Goal: Task Accomplishment & Management: Manage account settings

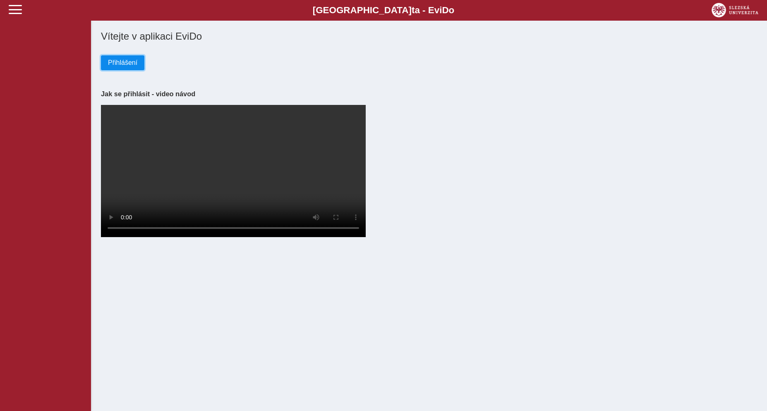
click at [109, 67] on span "Přihlášení" at bounding box center [122, 62] width 29 height 7
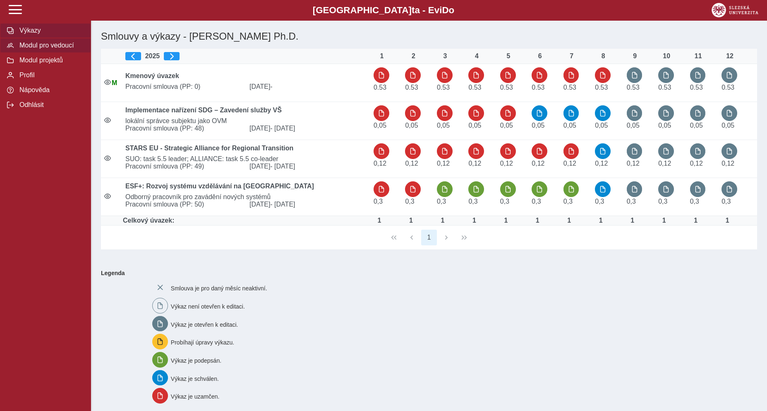
click at [45, 49] on span "Modul pro vedoucí" at bounding box center [50, 45] width 67 height 7
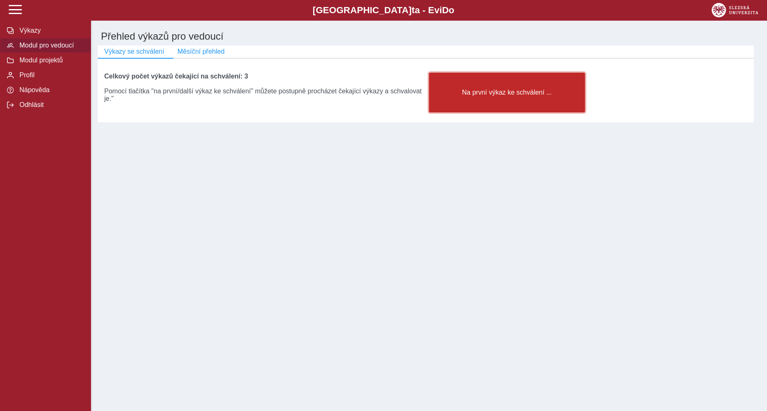
click at [522, 103] on button "Na první výkaz ke schválení ..." at bounding box center [507, 93] width 156 height 40
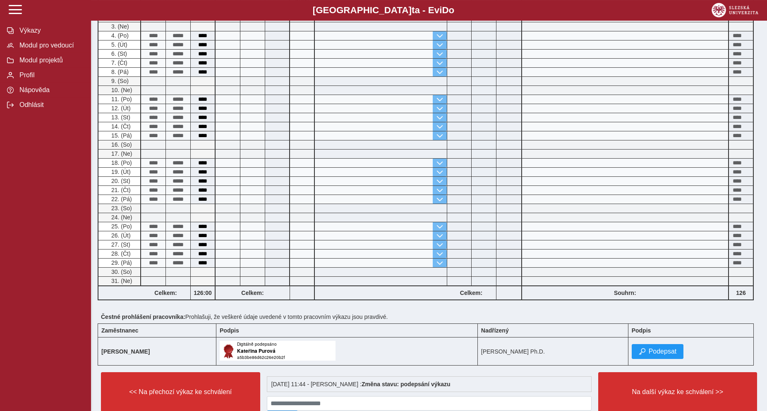
scroll to position [200, 0]
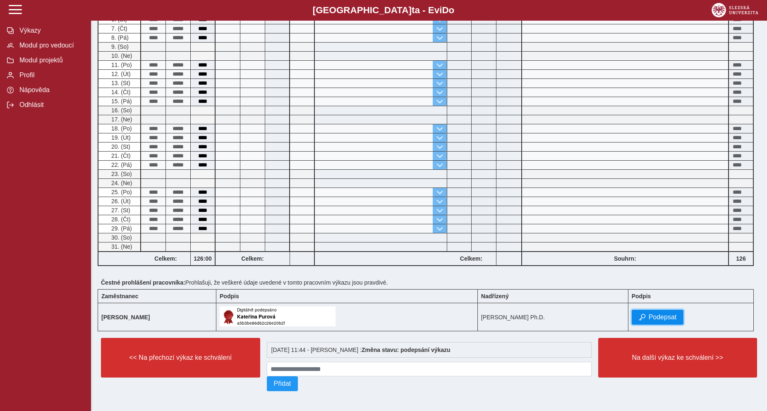
click at [669, 317] on button "Podepsat" at bounding box center [657, 317] width 52 height 15
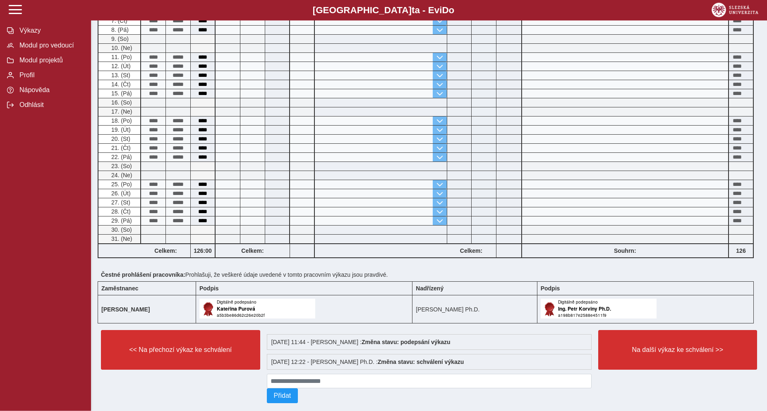
scroll to position [208, 0]
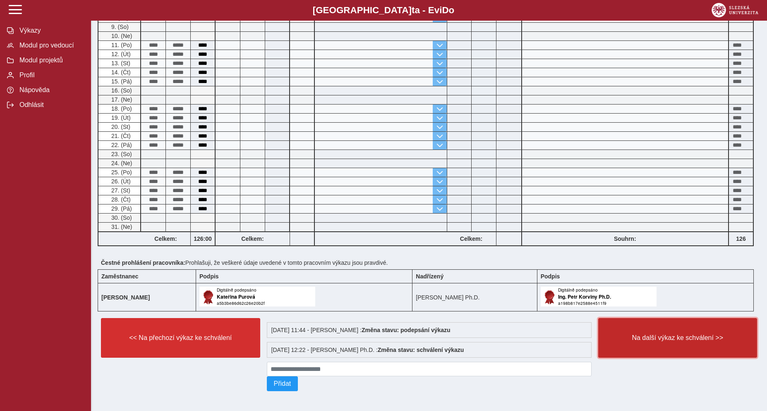
click at [673, 336] on span "Na další výkaz ke schválení >>" at bounding box center [677, 338] width 145 height 7
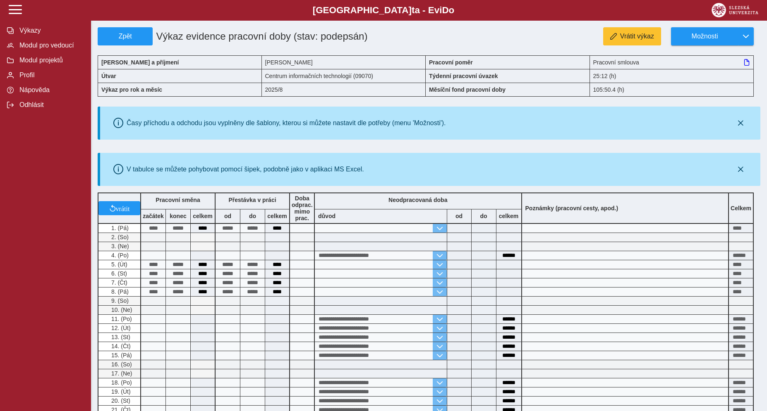
scroll to position [293, 0]
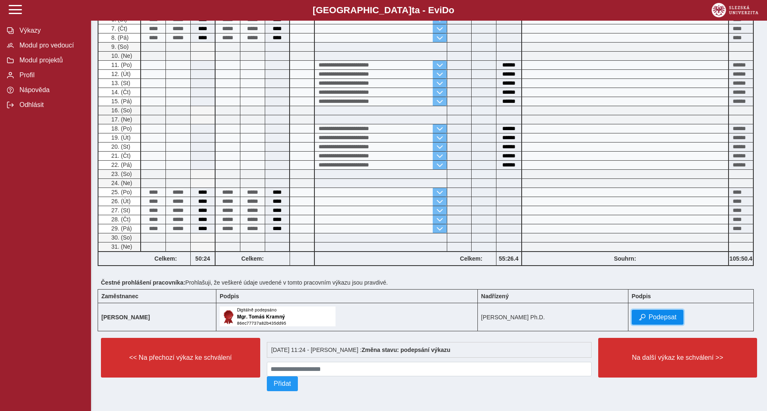
click at [659, 316] on span "Podepsat" at bounding box center [662, 317] width 28 height 7
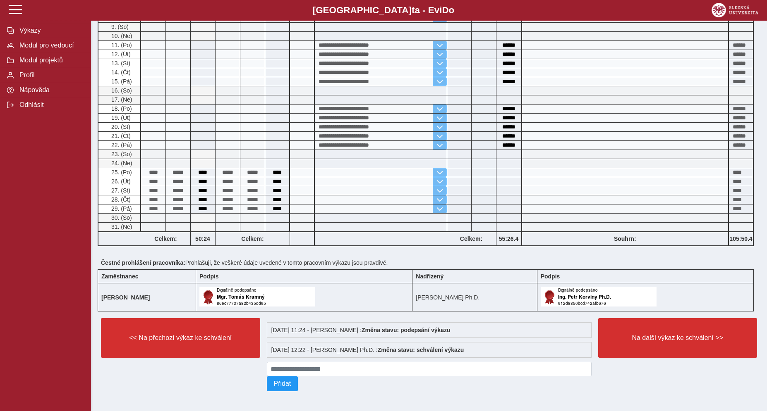
scroll to position [300, 0]
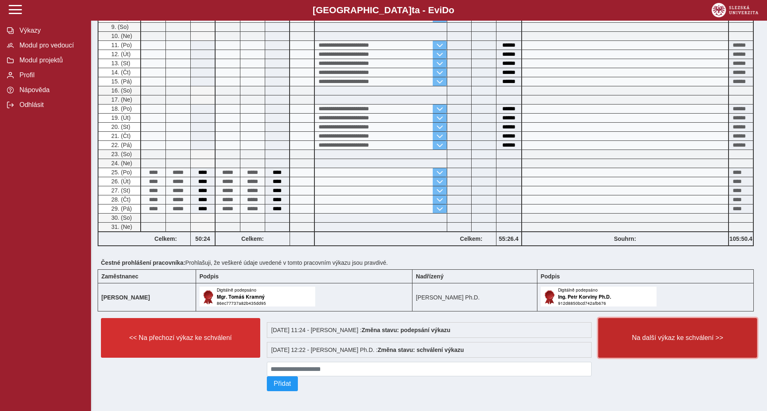
click at [676, 336] on span "Na další výkaz ke schválení >>" at bounding box center [677, 338] width 145 height 7
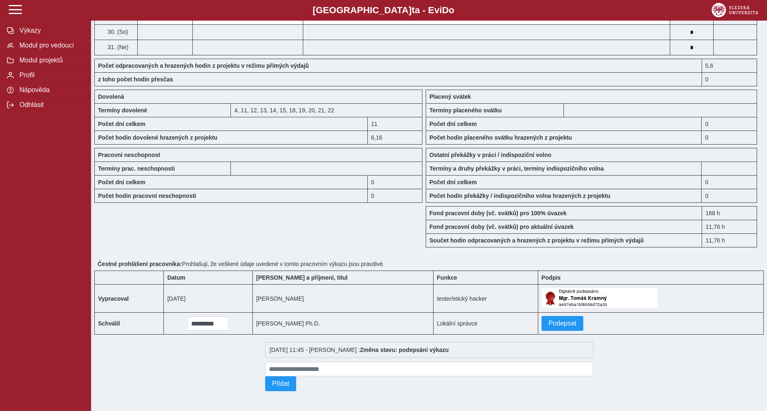
scroll to position [652, 0]
click at [556, 321] on span "Podepsat" at bounding box center [562, 323] width 28 height 7
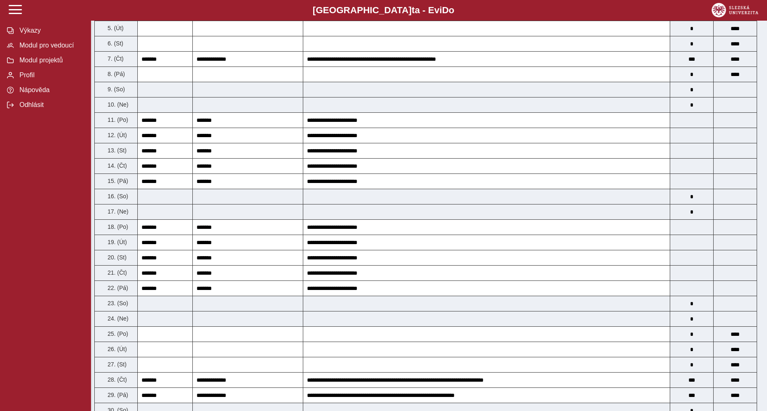
scroll to position [0, 0]
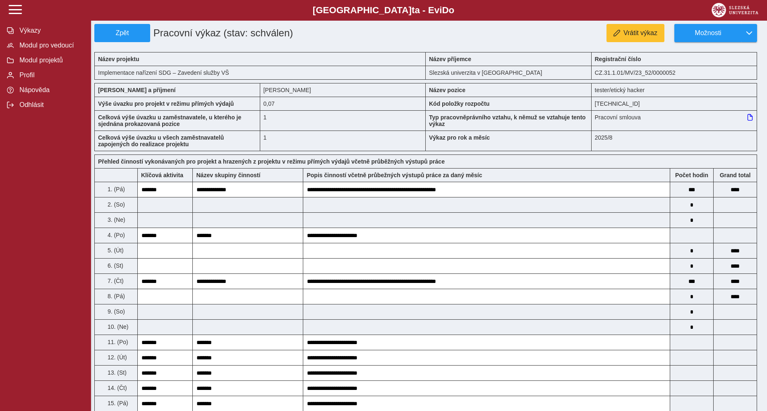
click at [108, 35] on span "Zpět" at bounding box center [122, 32] width 48 height 7
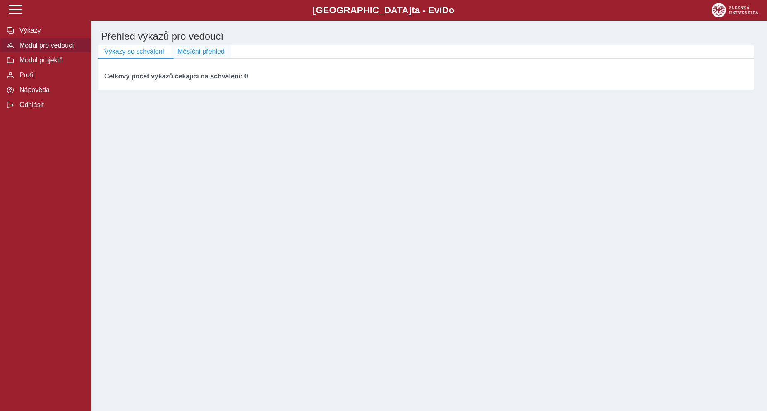
click at [206, 55] on span "Měsíční přehled" at bounding box center [200, 51] width 47 height 7
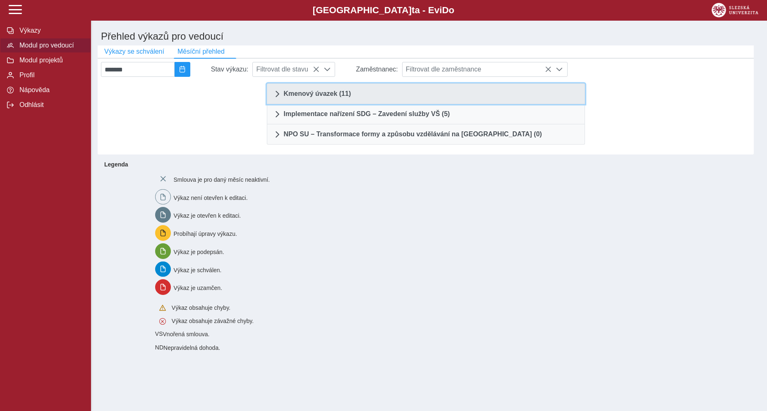
click at [327, 104] on link "Kmenový úvazek (11)" at bounding box center [426, 94] width 318 height 21
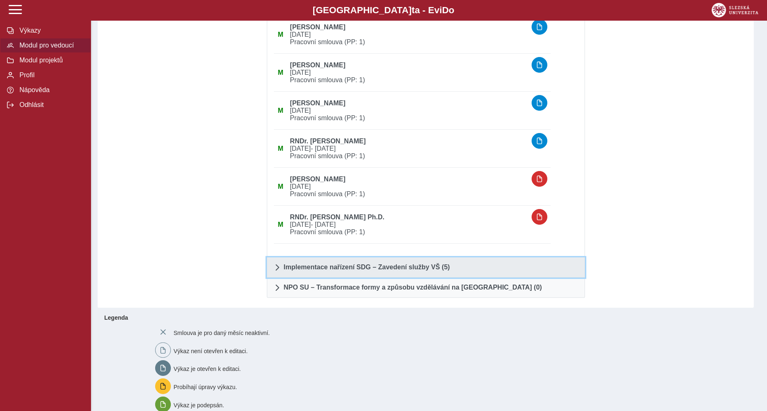
click at [368, 271] on span "Implementace nařízení SDG – Zavedení služby VŠ (5)" at bounding box center [367, 267] width 166 height 7
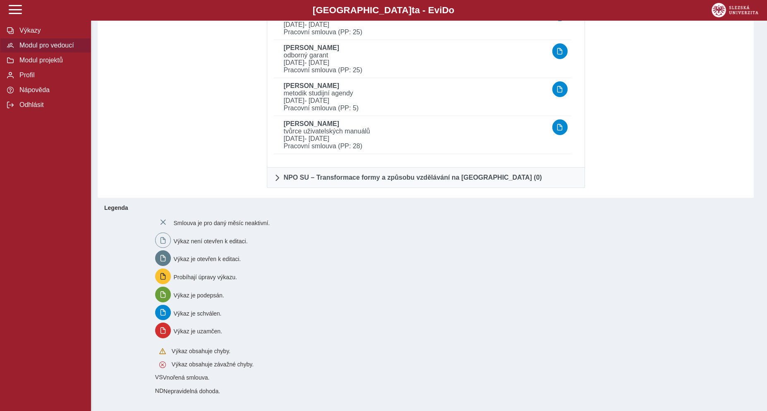
scroll to position [1, 0]
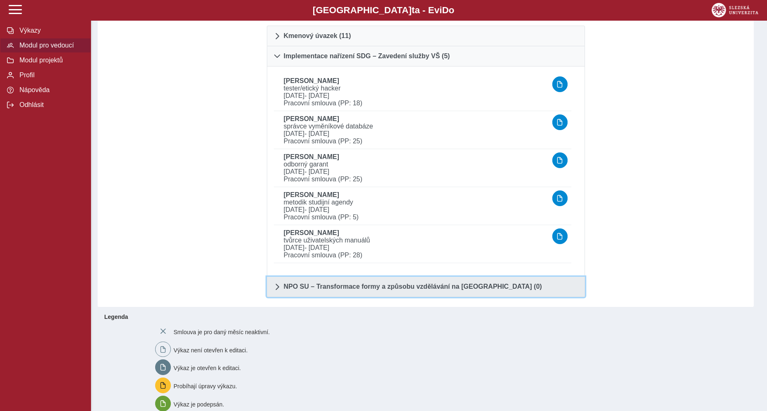
click at [430, 290] on span "NPO SU – Transformace formy a způsobu vzdělávání na [GEOGRAPHIC_DATA] (0)" at bounding box center [413, 287] width 258 height 7
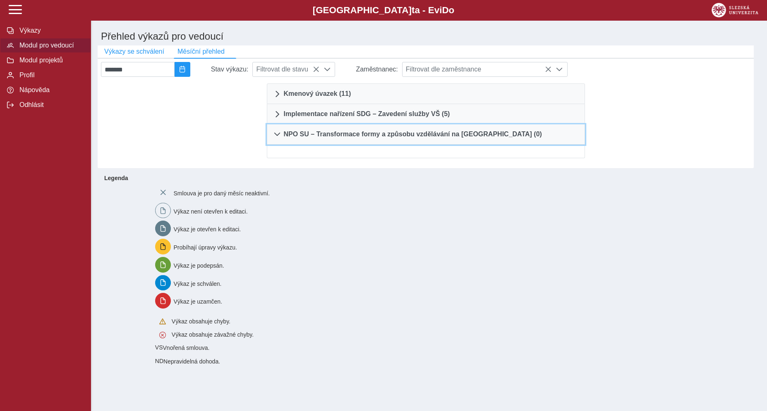
scroll to position [0, 0]
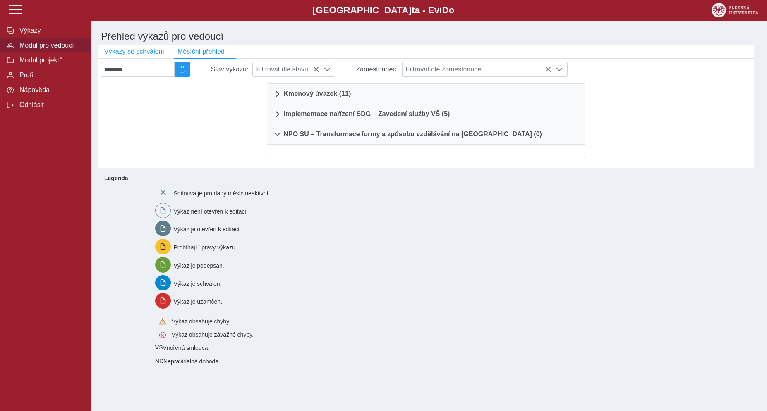
click at [41, 112] on button "Odhlásit" at bounding box center [45, 105] width 91 height 15
